Goal: Task Accomplishment & Management: Manage account settings

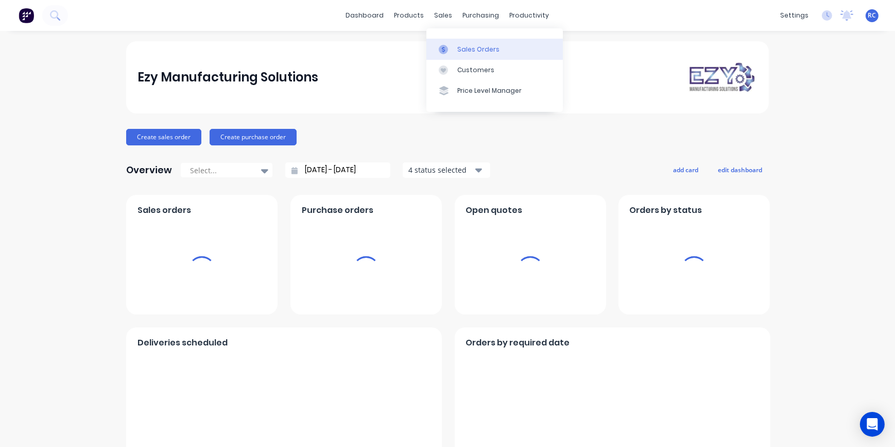
click at [457, 46] on div "Sales Orders" at bounding box center [478, 49] width 42 height 9
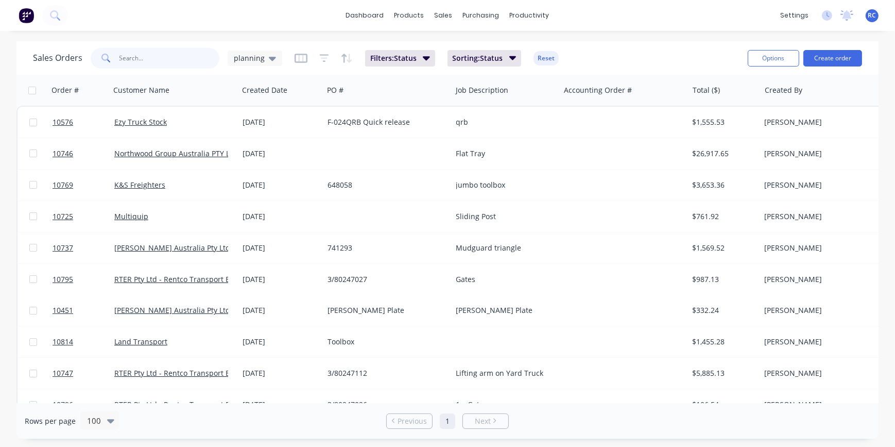
click at [158, 60] on input "text" at bounding box center [170, 58] width 100 height 21
type input "recom"
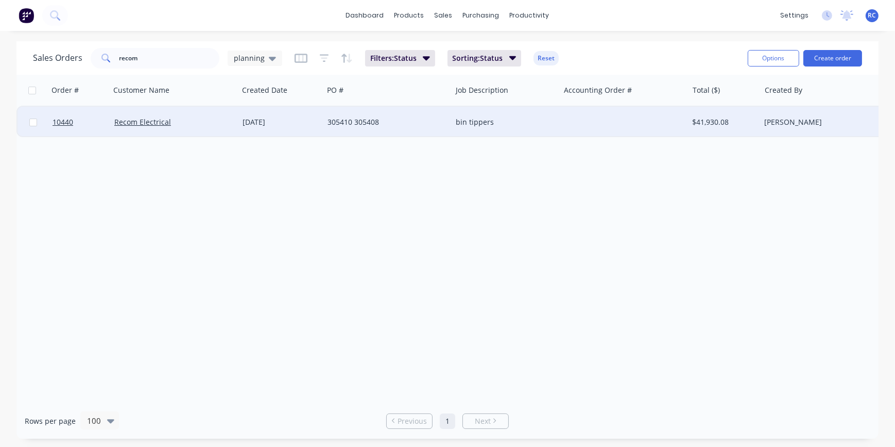
click at [170, 123] on div "Recom Electrical" at bounding box center [171, 122] width 114 height 10
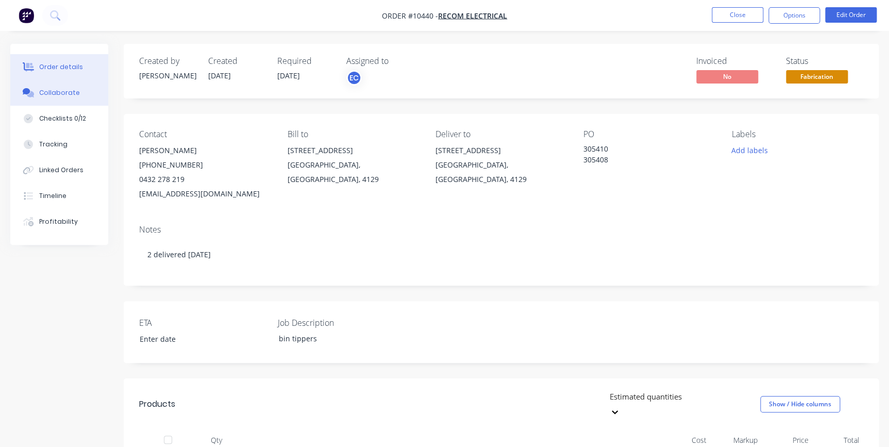
click at [56, 85] on button "Collaborate" at bounding box center [59, 93] width 98 height 26
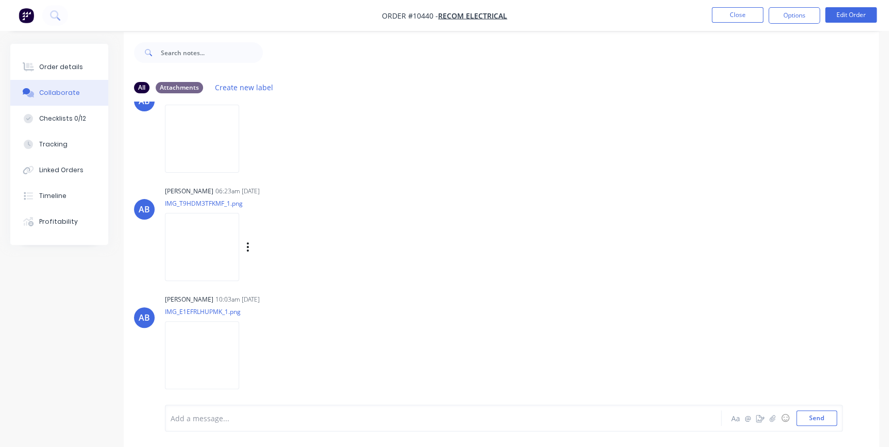
scroll to position [15, 0]
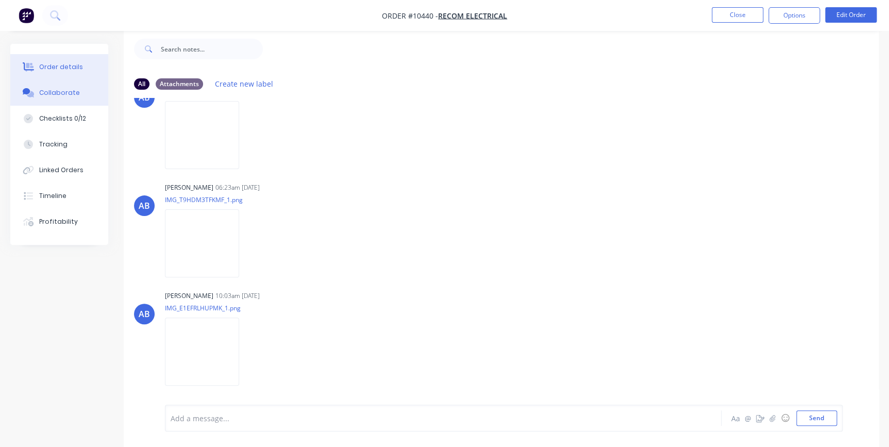
click at [49, 59] on button "Order details" at bounding box center [59, 67] width 98 height 26
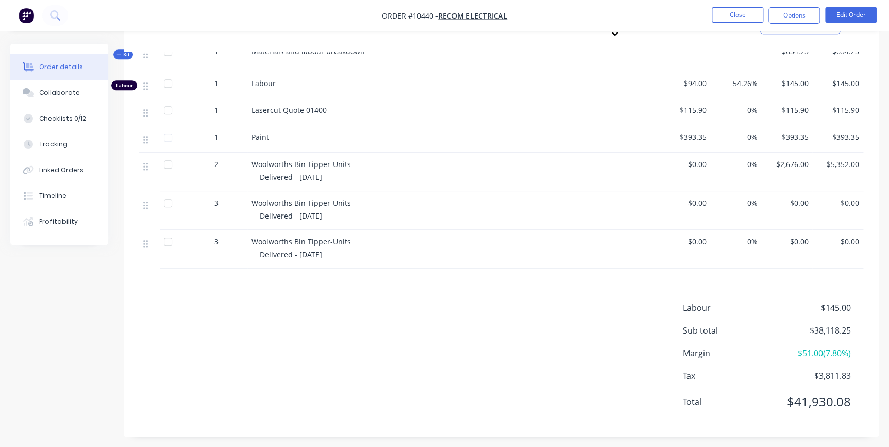
scroll to position [439, 0]
click at [841, 12] on button "Edit Order" at bounding box center [851, 14] width 52 height 15
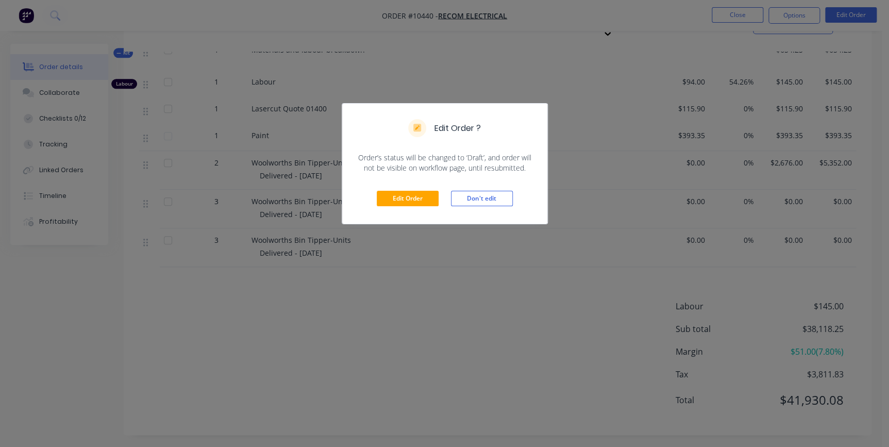
click at [421, 189] on div "Edit Order Don't edit" at bounding box center [444, 198] width 205 height 50
click at [418, 204] on button "Edit Order" at bounding box center [408, 198] width 62 height 15
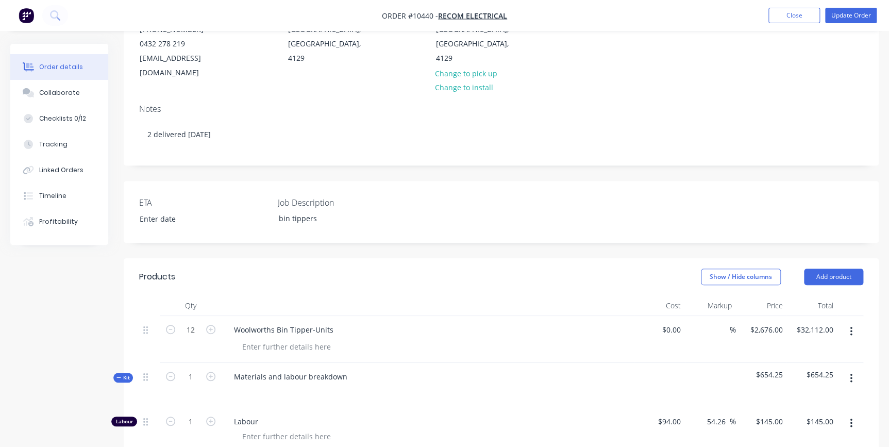
scroll to position [0, 0]
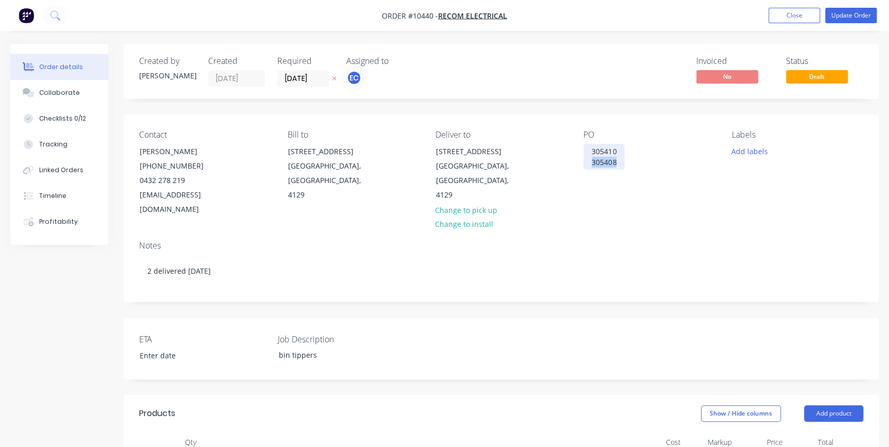
drag, startPoint x: 619, startPoint y: 159, endPoint x: 588, endPoint y: 163, distance: 31.7
click at [588, 163] on div "305410 305408" at bounding box center [603, 157] width 41 height 26
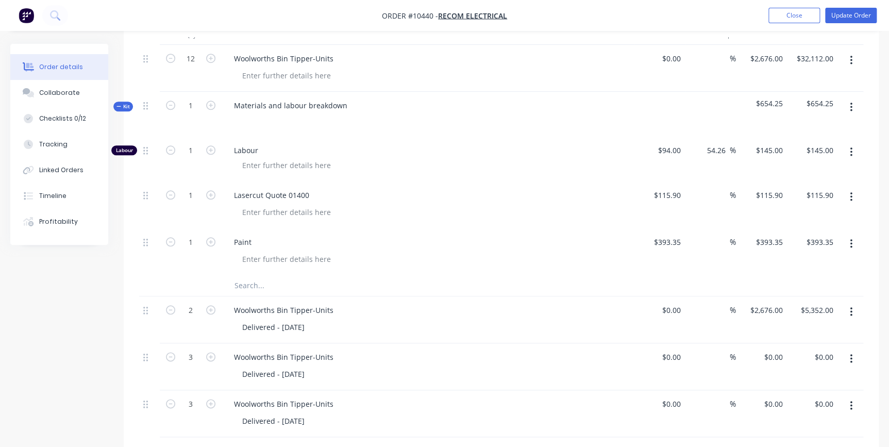
scroll to position [689, 0]
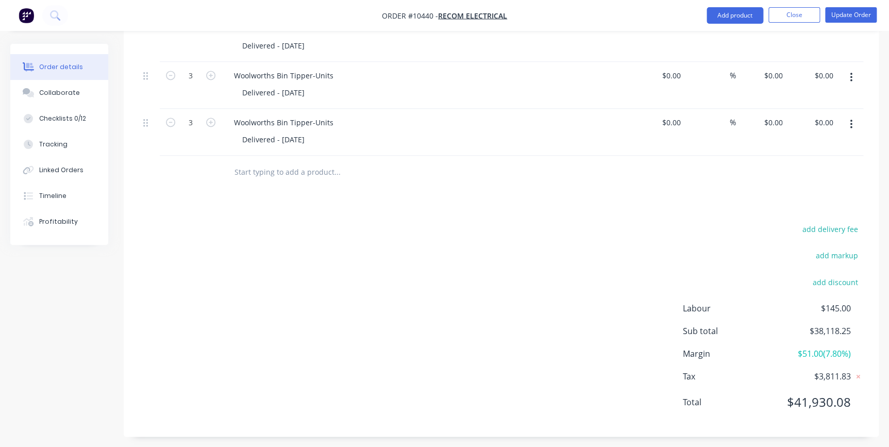
click at [847, 119] on button "button" at bounding box center [851, 124] width 24 height 19
click at [809, 168] on div "Duplicate" at bounding box center [813, 171] width 79 height 15
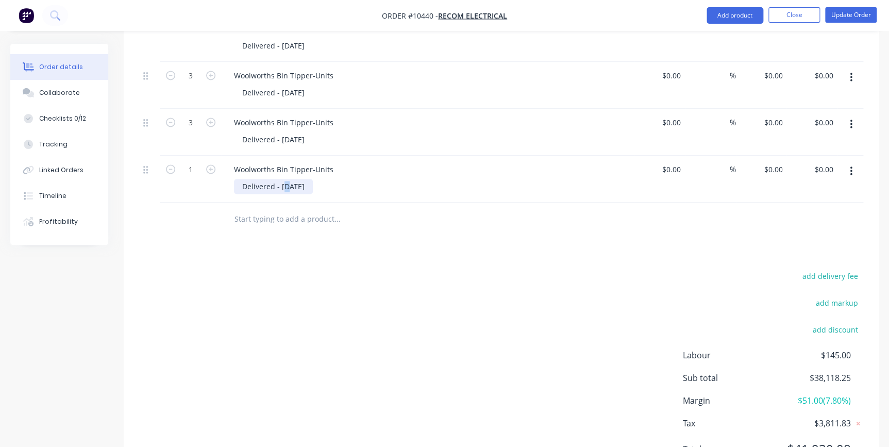
click at [284, 179] on div "Delivered - [DATE]" at bounding box center [273, 186] width 79 height 15
click at [511, 277] on div "add delivery fee add markup add discount Labour $145.00 Sub total $38,118.25 Ma…" at bounding box center [501, 368] width 724 height 199
click at [840, 14] on button "Update Order" at bounding box center [851, 14] width 52 height 15
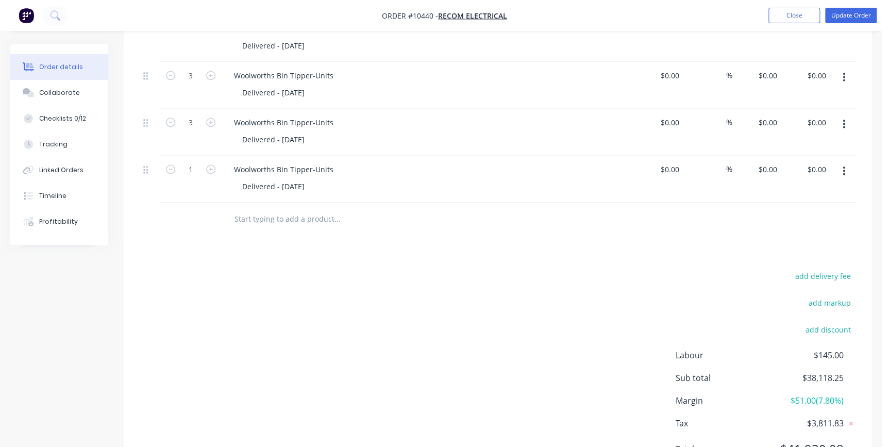
scroll to position [0, 0]
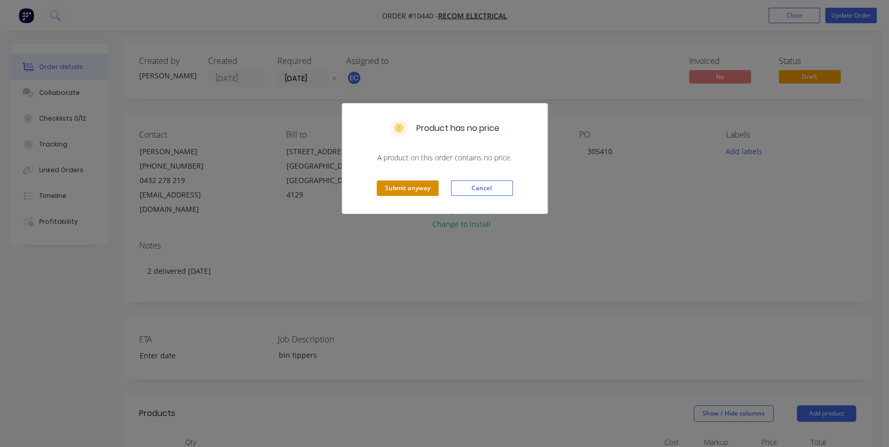
drag, startPoint x: 395, startPoint y: 185, endPoint x: 472, endPoint y: 175, distance: 78.0
click at [399, 185] on button "Submit anyway" at bounding box center [408, 187] width 62 height 15
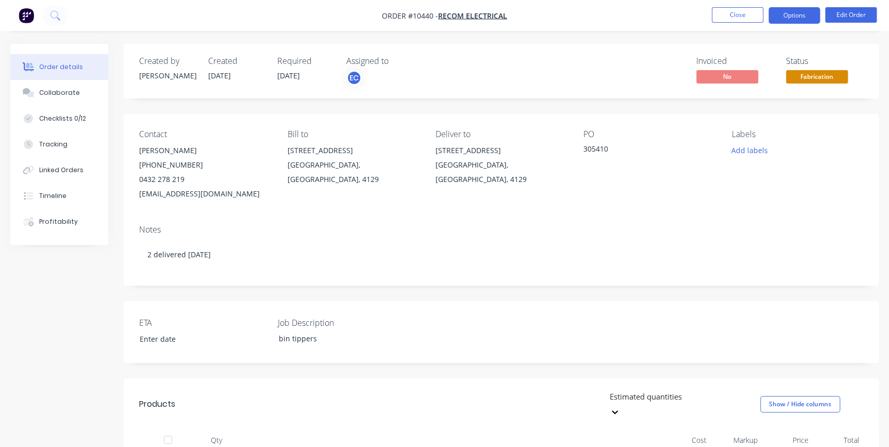
click at [794, 19] on button "Options" at bounding box center [794, 15] width 52 height 16
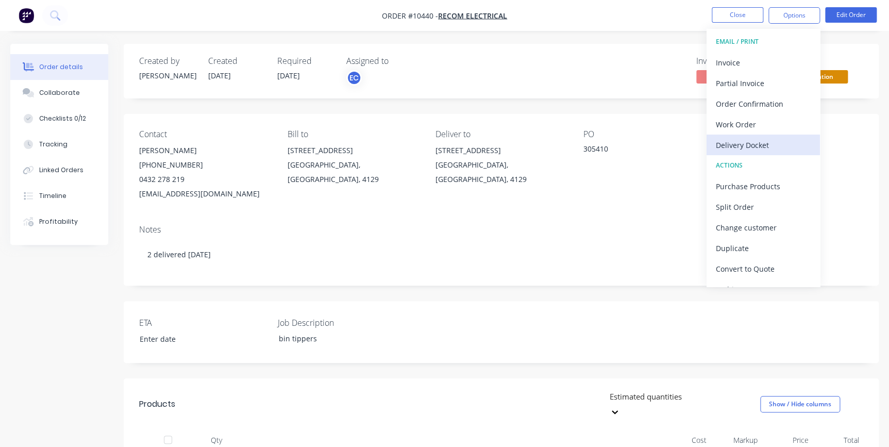
click at [754, 143] on div "Delivery Docket" at bounding box center [763, 145] width 95 height 15
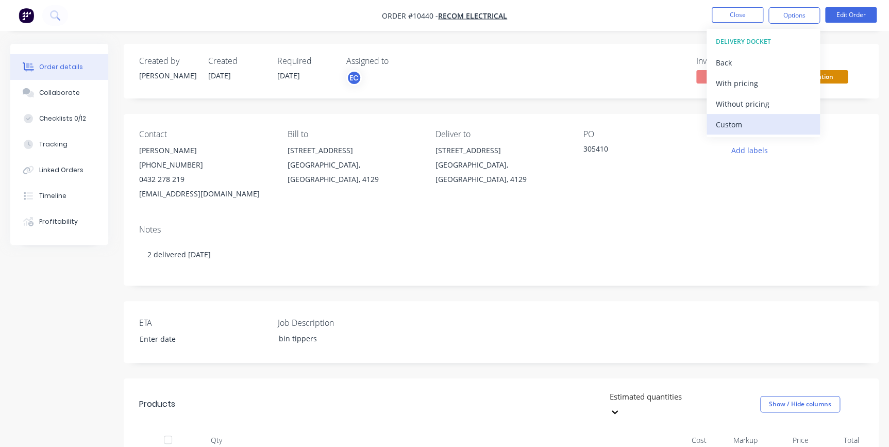
click at [744, 123] on div "Custom" at bounding box center [763, 124] width 95 height 15
click at [743, 106] on div "Without pricing" at bounding box center [763, 103] width 95 height 15
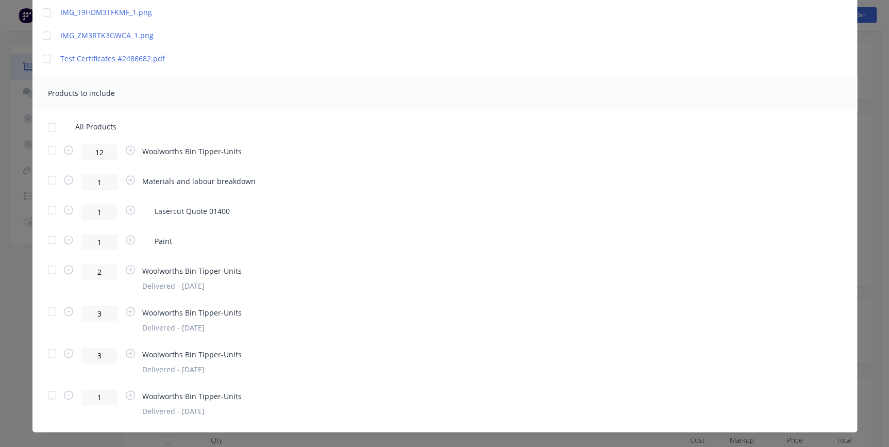
scroll to position [572, 0]
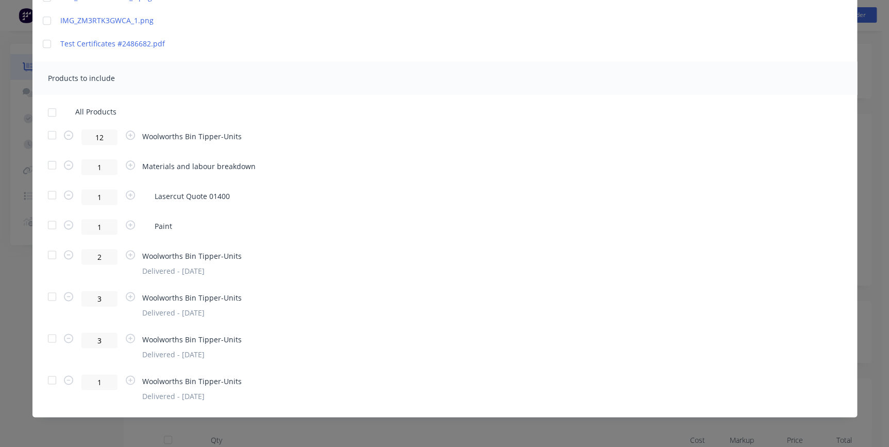
click at [46, 382] on div at bounding box center [52, 379] width 21 height 21
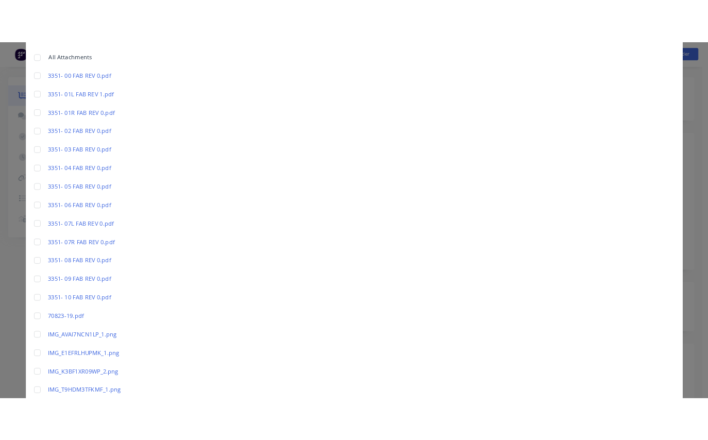
scroll to position [0, 0]
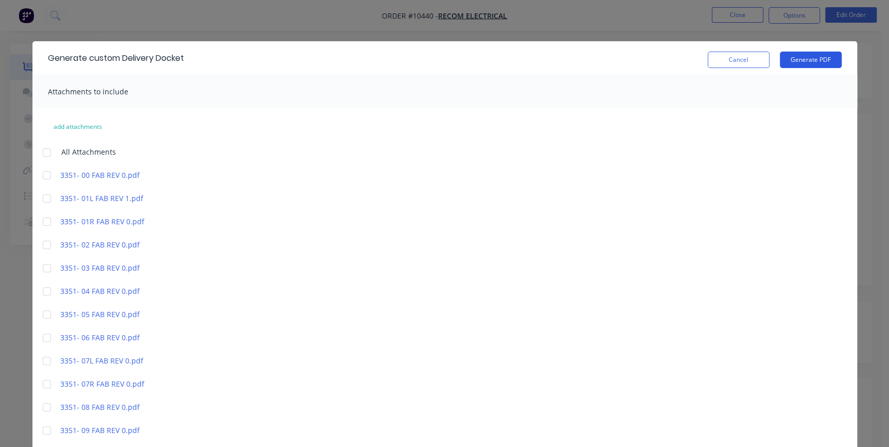
click at [814, 58] on button "Generate PDF" at bounding box center [810, 60] width 62 height 16
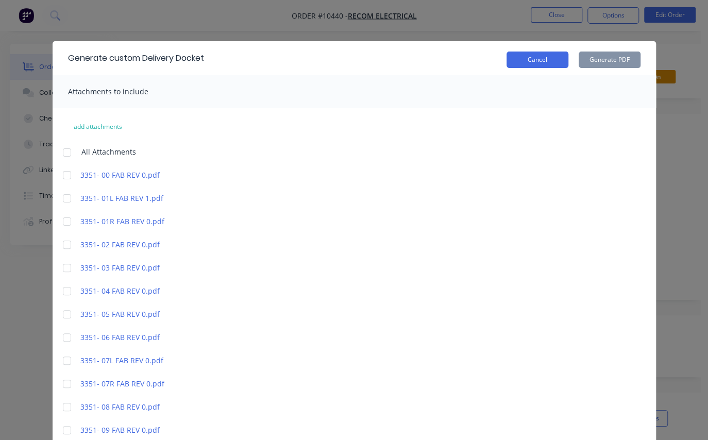
click at [545, 59] on button "Cancel" at bounding box center [537, 60] width 62 height 16
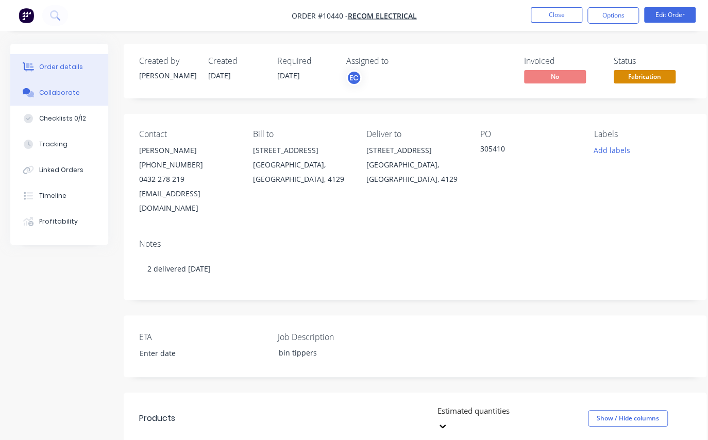
click at [50, 97] on div "Collaborate" at bounding box center [59, 92] width 41 height 9
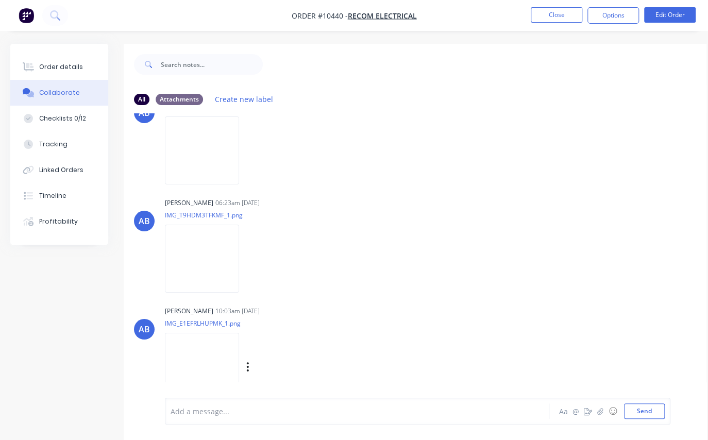
scroll to position [22, 0]
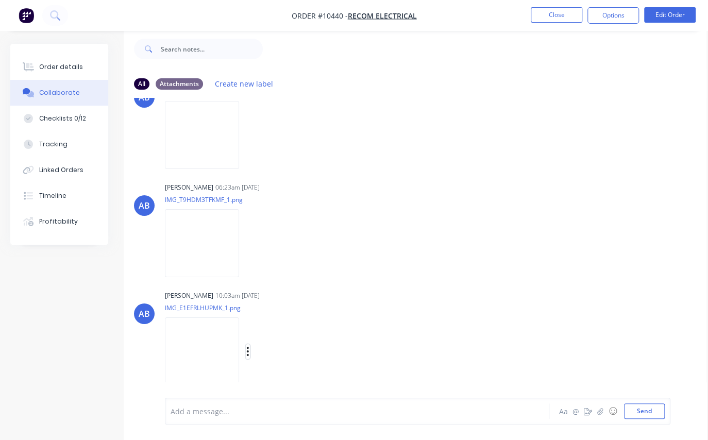
click at [249, 347] on icon "button" at bounding box center [248, 351] width 2 height 9
click at [292, 349] on button "Download" at bounding box center [316, 352] width 116 height 23
